Goal: Download file/media

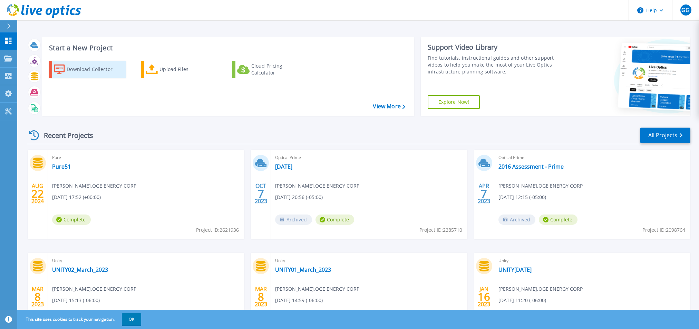
click at [92, 72] on div "Download Collector" at bounding box center [94, 69] width 55 height 14
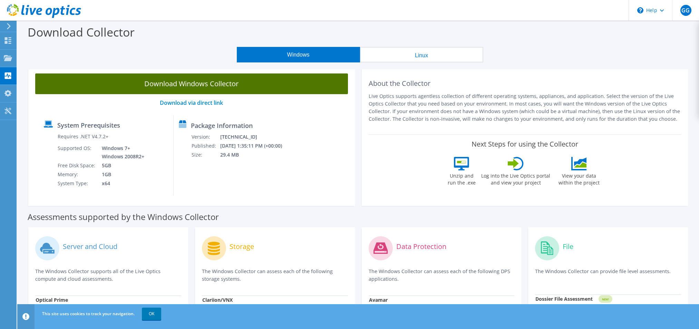
click at [226, 87] on link "Download Windows Collector" at bounding box center [191, 83] width 313 height 21
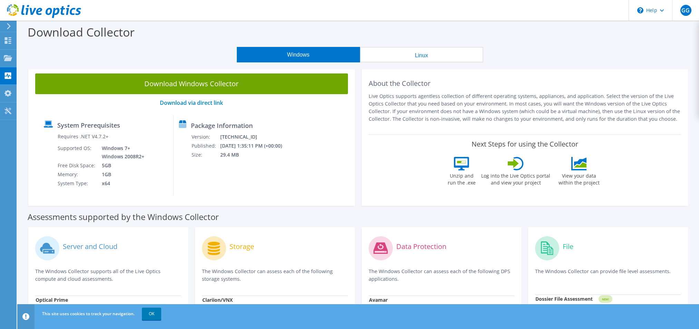
scroll to position [204, 0]
